Goal: Task Accomplishment & Management: Use online tool/utility

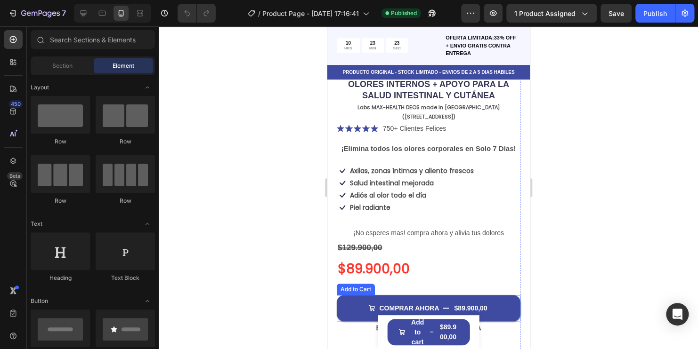
scroll to position [330, 0]
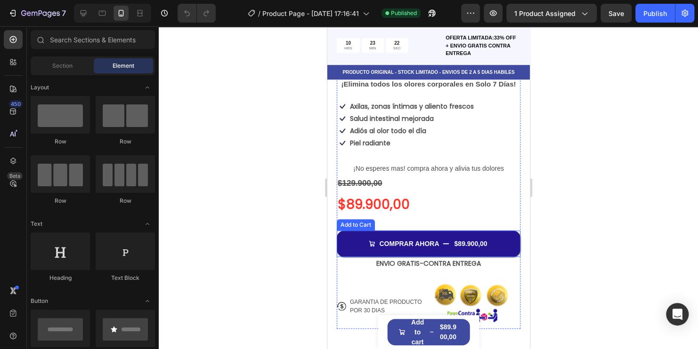
click at [451, 231] on button "COMPRAR AHORA $89.900,00" at bounding box center [428, 244] width 184 height 26
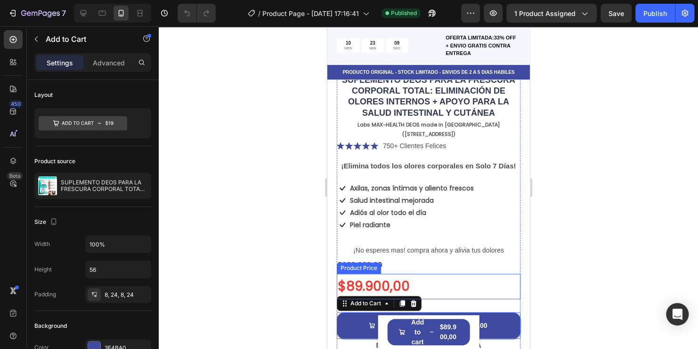
scroll to position [283, 0]
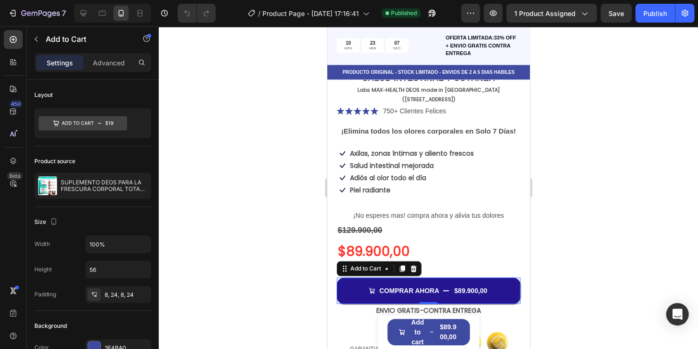
click at [452, 286] on div "$89.900,00" at bounding box center [469, 291] width 35 height 10
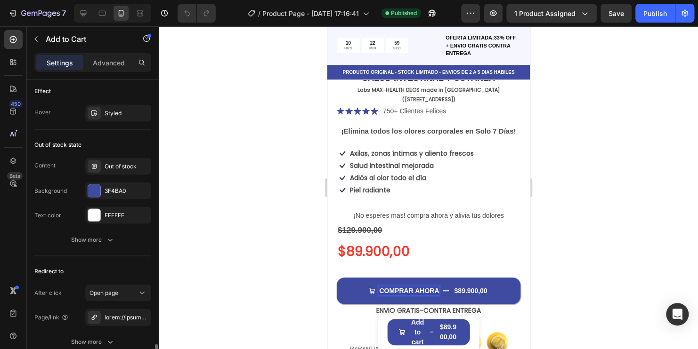
scroll to position [895, 0]
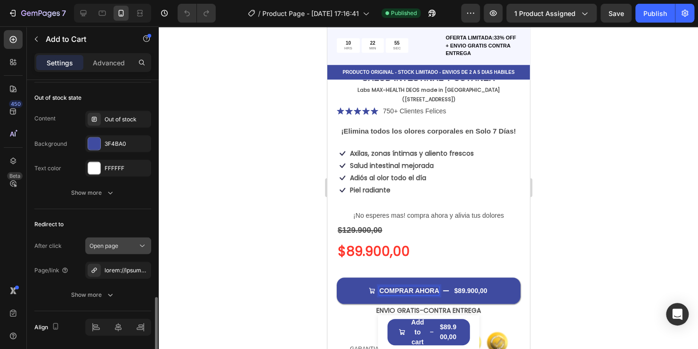
click at [129, 246] on div "Open page" at bounding box center [113, 246] width 48 height 8
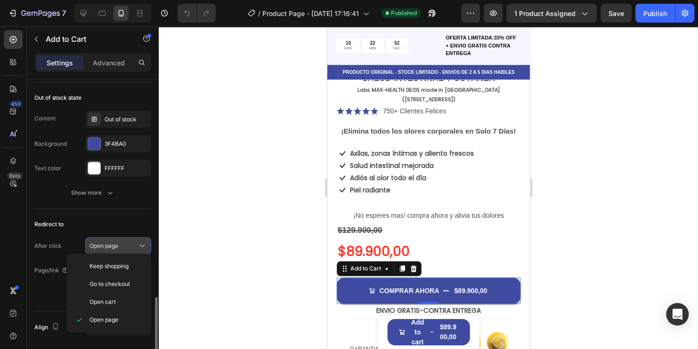
click at [129, 246] on div "Open page" at bounding box center [113, 246] width 48 height 8
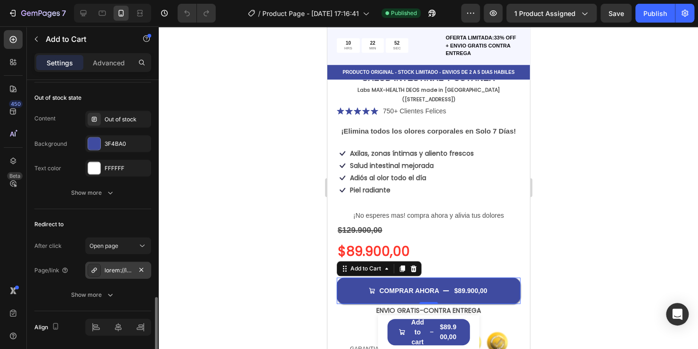
click at [130, 262] on div at bounding box center [118, 270] width 66 height 17
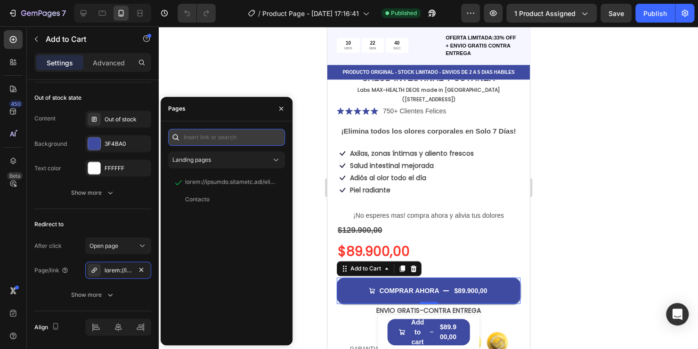
click at [244, 138] on input "text" at bounding box center [226, 137] width 117 height 17
paste input "/rsi-gempages-overwrite"
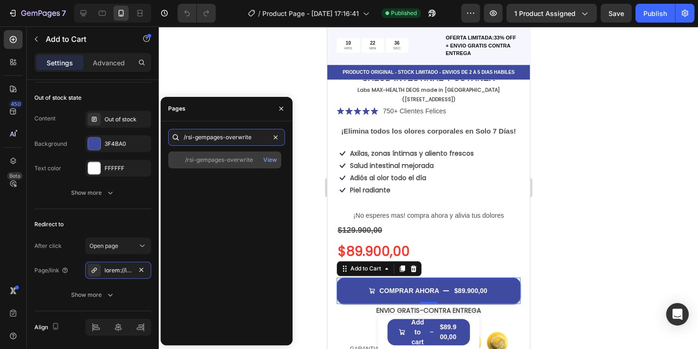
type input "/rsi-gempages-overwrite"
click at [226, 160] on div "/rsi-gempages-overwrite" at bounding box center [219, 160] width 68 height 8
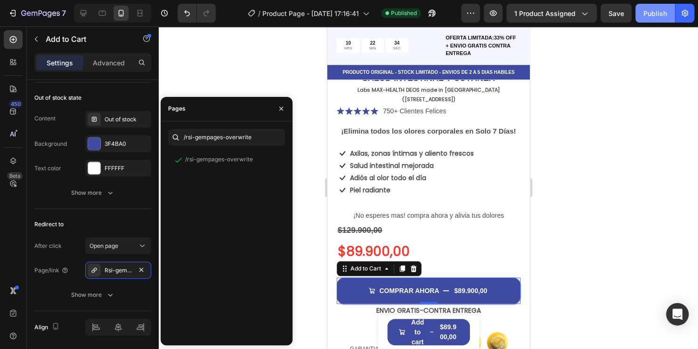
click at [655, 16] on div "Publish" at bounding box center [655, 13] width 24 height 10
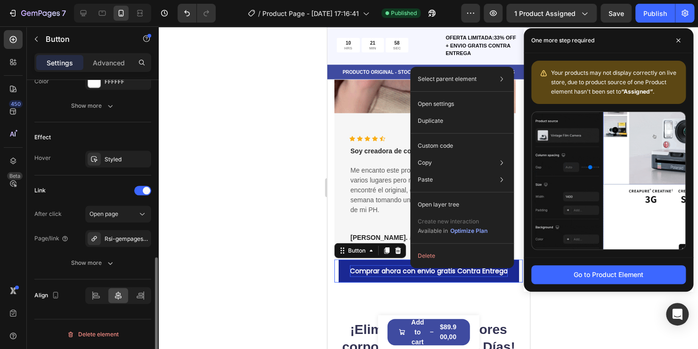
scroll to position [0, 0]
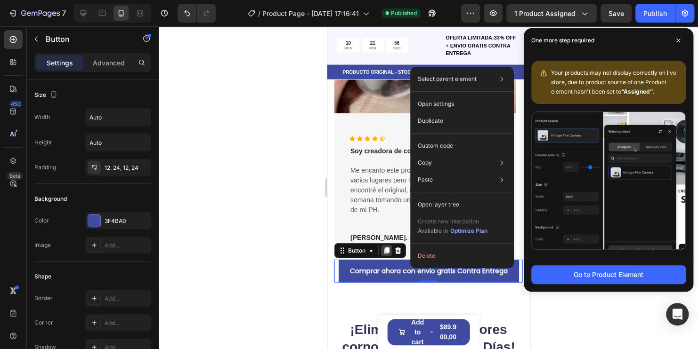
click at [385, 256] on div at bounding box center [385, 250] width 11 height 11
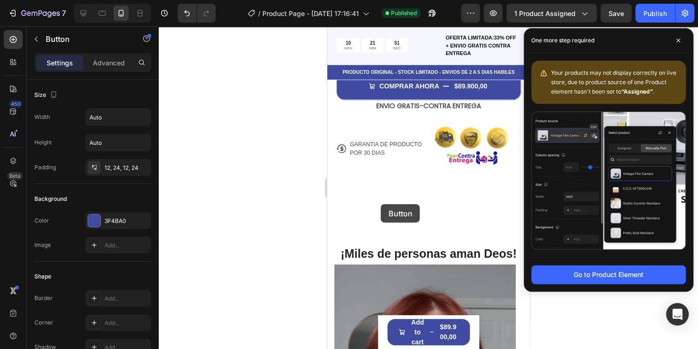
scroll to position [346, 0]
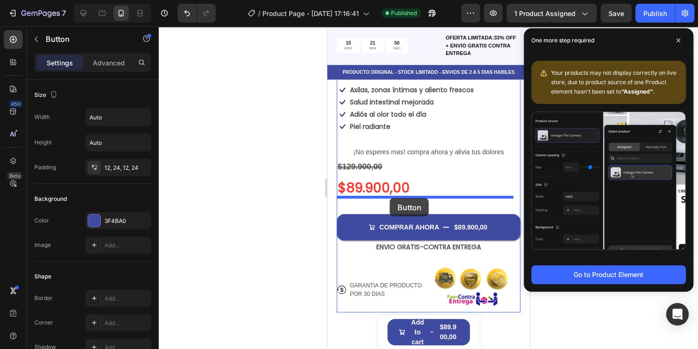
drag, startPoint x: 397, startPoint y: 293, endPoint x: 389, endPoint y: 198, distance: 94.9
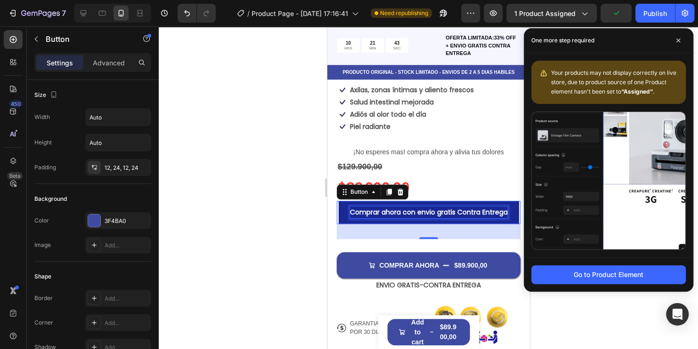
click at [452, 207] on p "Comprar ahora con envio gratis Contra Entrega" at bounding box center [428, 213] width 158 height 12
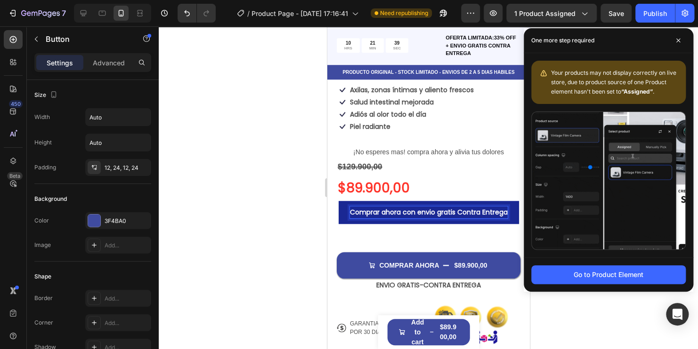
click at [441, 207] on p "Comprar ahora con envio gratis Contra Entrega" at bounding box center [428, 213] width 158 height 12
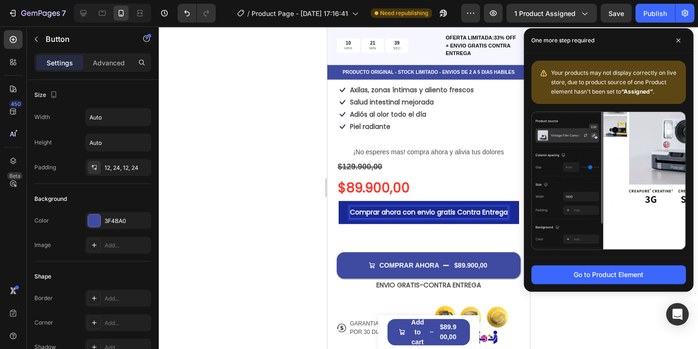
click at [441, 207] on p "Comprar ahora con envio gratis Contra Entrega" at bounding box center [428, 213] width 158 height 12
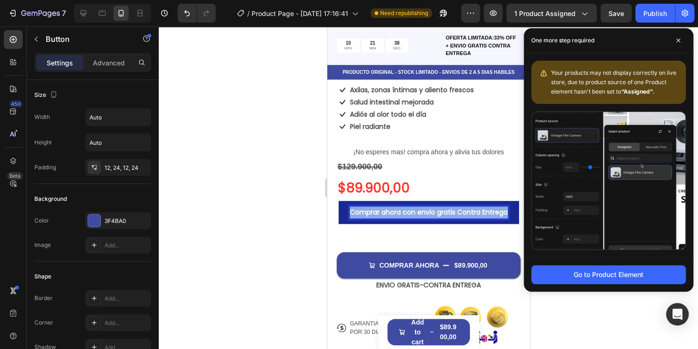
click at [441, 207] on p "Comprar ahora con envio gratis Contra Entrega" at bounding box center [428, 213] width 158 height 12
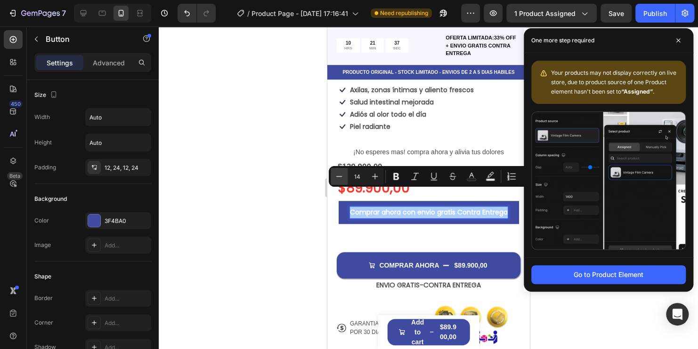
click at [341, 177] on icon "Editor contextual toolbar" at bounding box center [338, 176] width 9 height 9
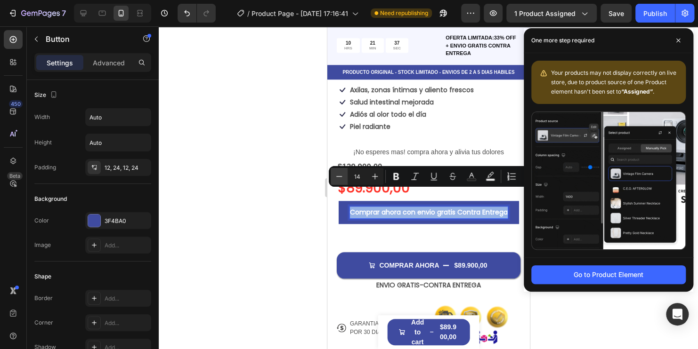
type input "13"
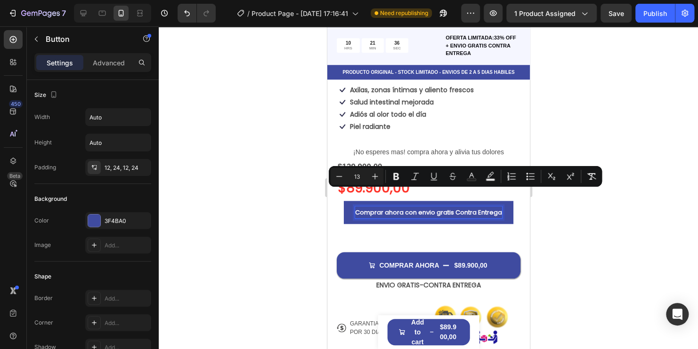
click at [570, 231] on div at bounding box center [428, 187] width 539 height 323
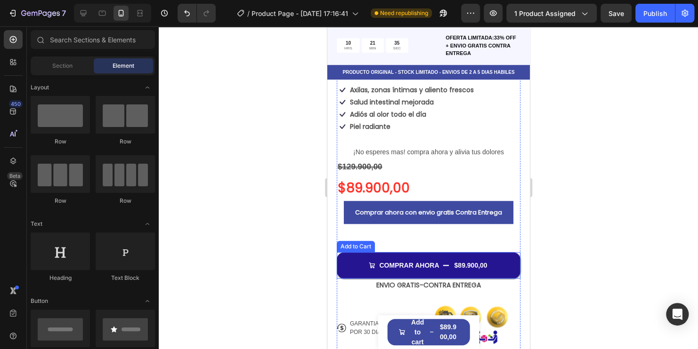
click at [486, 252] on button "COMPRAR AHORA $89.900,00" at bounding box center [428, 265] width 184 height 26
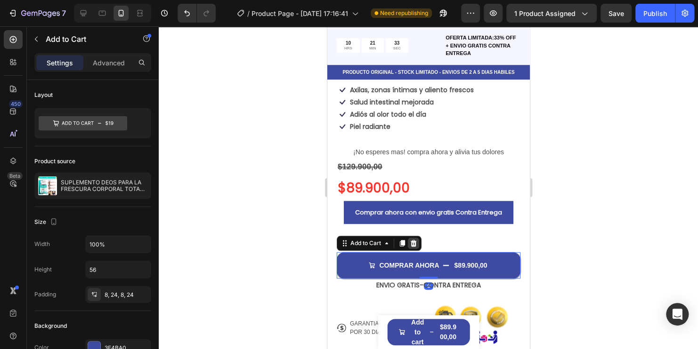
click at [412, 240] on icon at bounding box center [413, 244] width 8 height 8
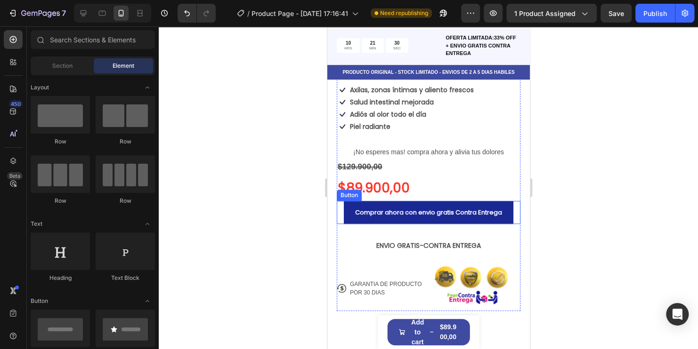
click at [418, 202] on button "Comprar ahora con envio gratis Contra Entrega" at bounding box center [428, 212] width 170 height 23
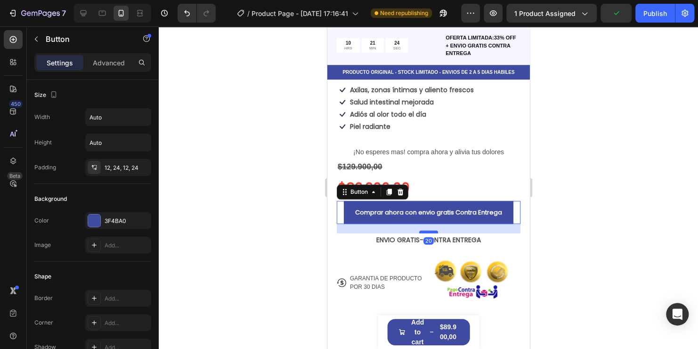
drag, startPoint x: 421, startPoint y: 221, endPoint x: 420, endPoint y: 215, distance: 5.7
click at [420, 231] on div at bounding box center [428, 232] width 19 height 3
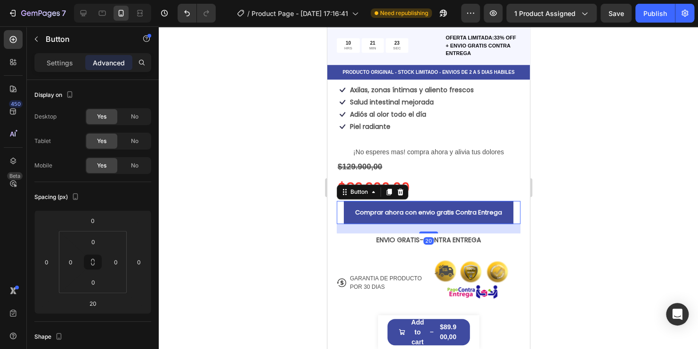
click at [610, 208] on div at bounding box center [428, 187] width 539 height 323
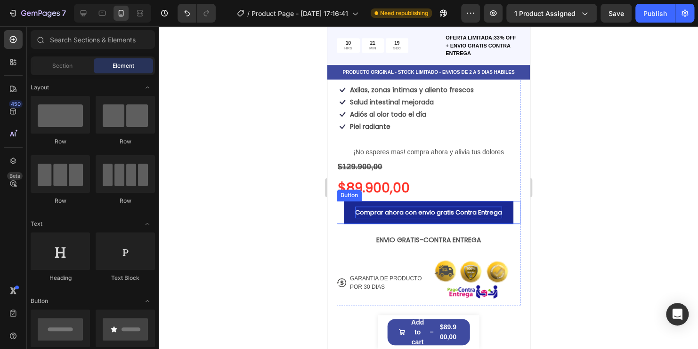
click at [449, 208] on span "Comprar ahora con envio gratis Contra Entrega" at bounding box center [428, 212] width 147 height 9
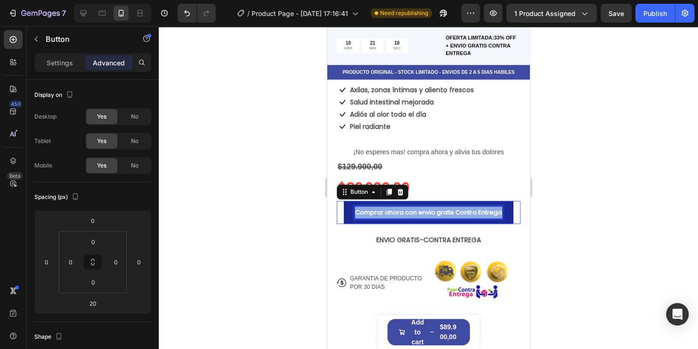
click at [449, 208] on span "Comprar ahora con envio gratis Contra Entrega" at bounding box center [428, 212] width 147 height 9
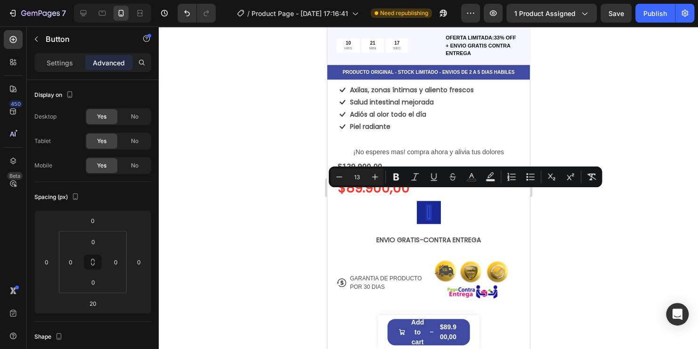
click at [416, 201] on button at bounding box center [428, 212] width 24 height 23
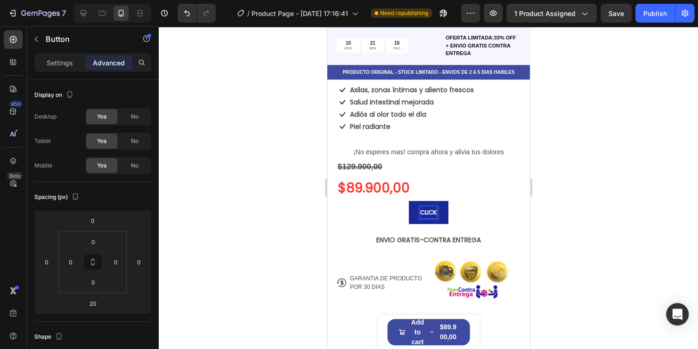
click at [408, 201] on button "CLICK" at bounding box center [428, 212] width 40 height 23
click at [399, 201] on button "CLICK AQUI" at bounding box center [427, 212] width 57 height 23
click at [385, 201] on button "CLICK AQUI COMPRA" at bounding box center [428, 212] width 86 height 23
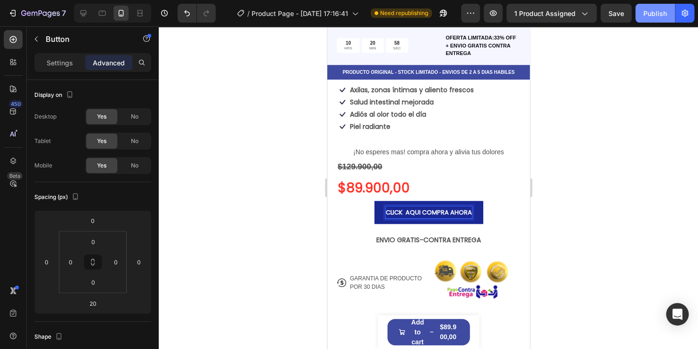
click at [648, 21] on button "Publish" at bounding box center [655, 13] width 40 height 19
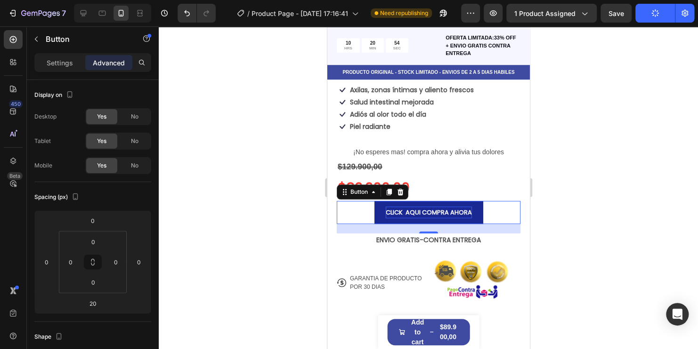
click at [679, 87] on div at bounding box center [428, 187] width 539 height 323
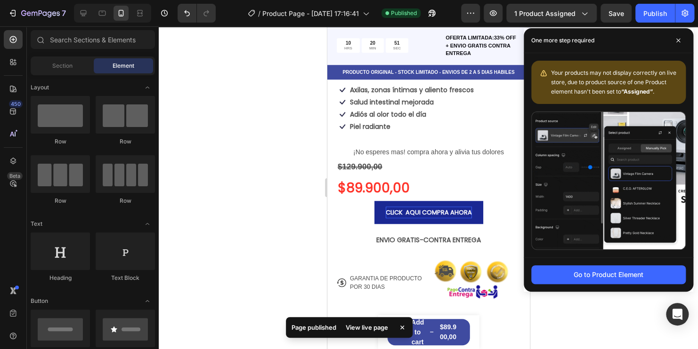
click at [246, 151] on div at bounding box center [428, 187] width 539 height 323
